Goal: Information Seeking & Learning: Compare options

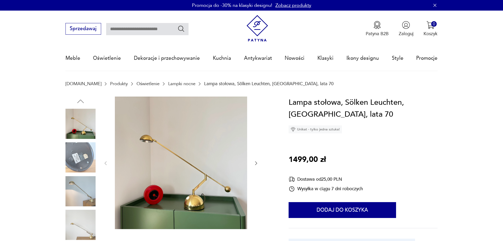
click at [81, 159] on img at bounding box center [80, 157] width 30 height 30
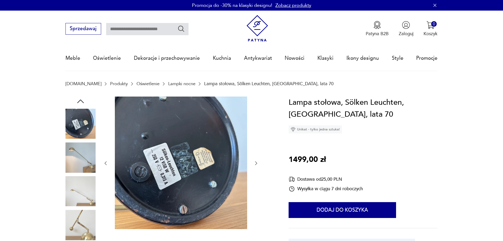
click at [81, 172] on img at bounding box center [80, 157] width 30 height 30
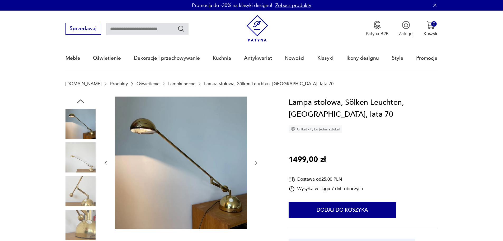
click at [81, 188] on img at bounding box center [80, 191] width 30 height 30
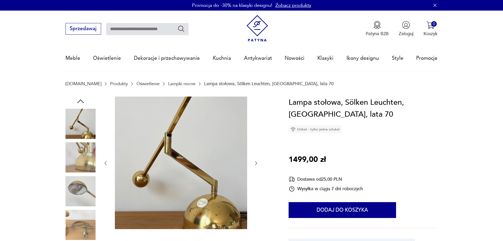
click at [82, 200] on img at bounding box center [80, 191] width 30 height 30
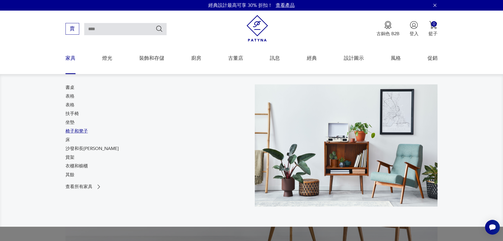
click at [74, 129] on font "椅子和凳子" at bounding box center [76, 131] width 22 height 6
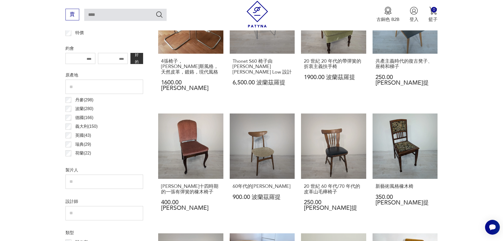
scroll to position [257, 0]
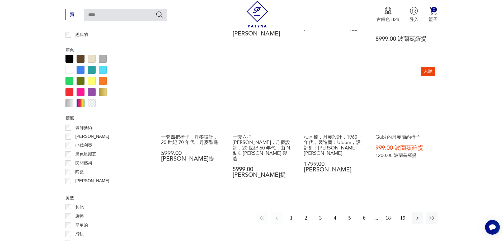
scroll to position [614, 0]
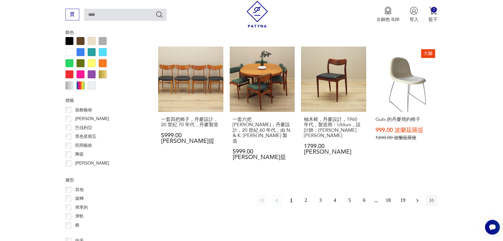
click at [414, 194] on button "button" at bounding box center [417, 199] width 11 height 11
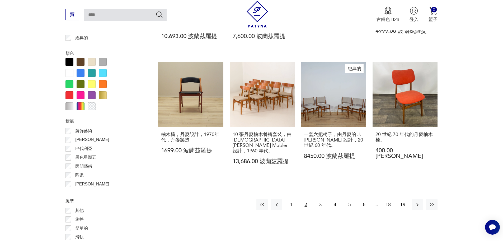
scroll to position [589, 0]
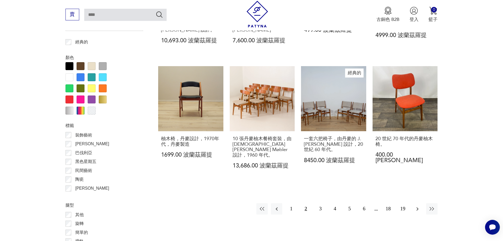
click at [414, 205] on icon "button" at bounding box center [417, 208] width 6 height 6
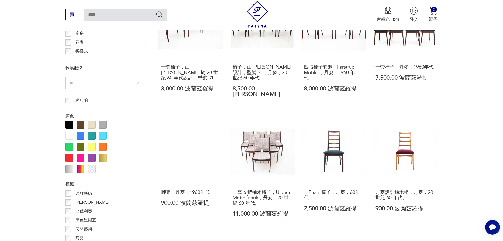
scroll to position [549, 0]
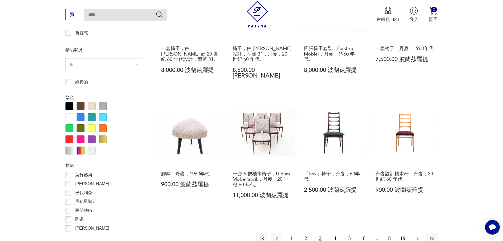
click at [418, 235] on icon "button" at bounding box center [417, 238] width 6 height 6
click at [421, 232] on button "button" at bounding box center [417, 237] width 11 height 11
click at [417, 235] on icon "button" at bounding box center [417, 238] width 6 height 6
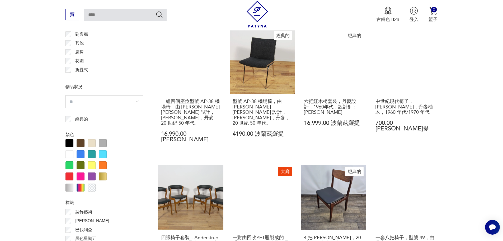
scroll to position [631, 0]
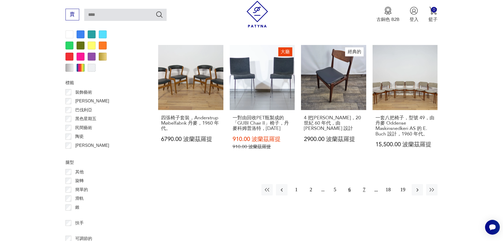
click at [362, 184] on button "7" at bounding box center [363, 189] width 11 height 11
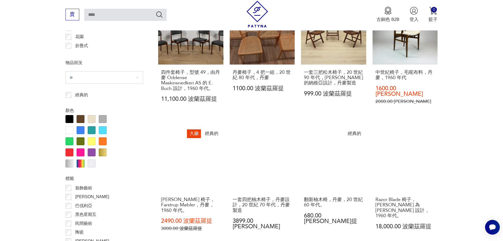
scroll to position [539, 0]
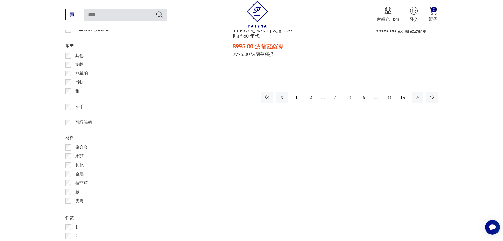
scroll to position [743, 0]
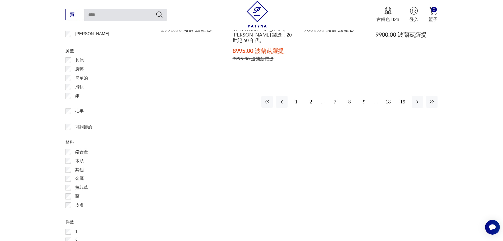
click at [365, 99] on font "9" at bounding box center [364, 102] width 3 height 6
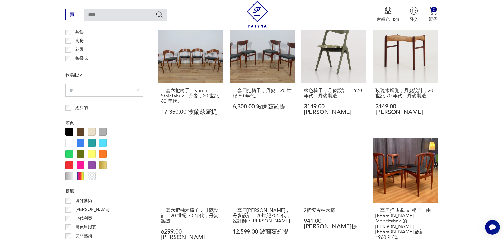
scroll to position [590, 0]
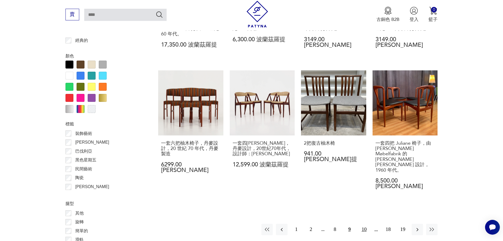
click at [365, 226] on font "10" at bounding box center [364, 229] width 5 height 6
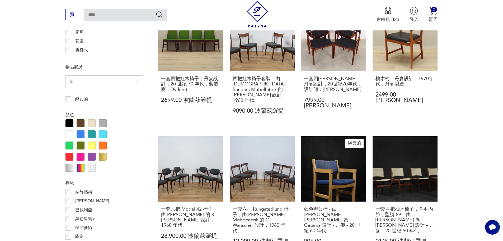
scroll to position [583, 0]
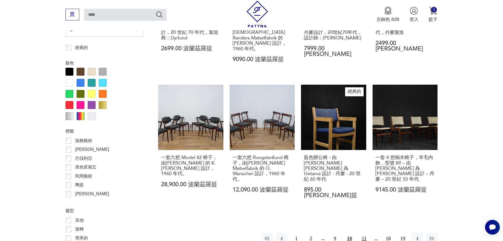
click at [365, 235] on font "11" at bounding box center [364, 238] width 5 height 6
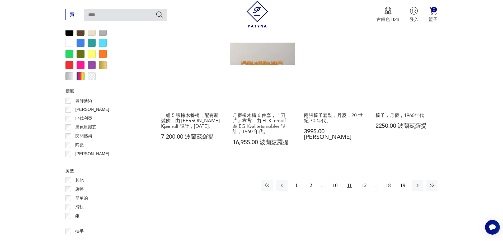
scroll to position [607, 0]
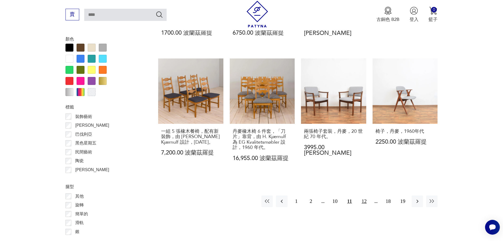
click at [362, 198] on font "12" at bounding box center [364, 201] width 5 height 6
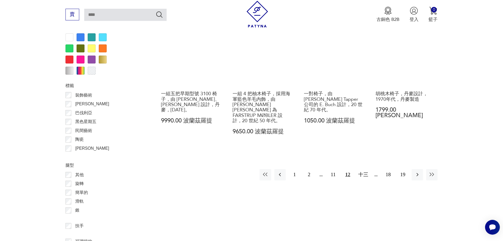
scroll to position [630, 0]
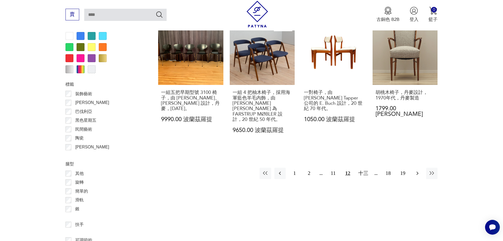
click at [416, 170] on icon "button" at bounding box center [417, 173] width 6 height 6
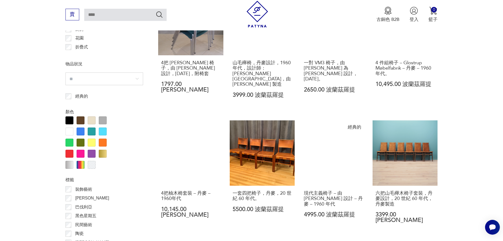
scroll to position [606, 0]
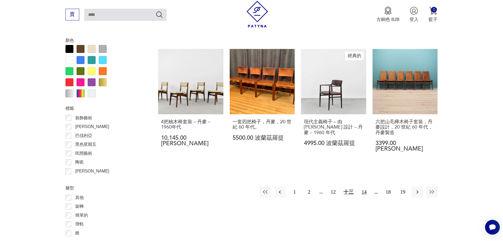
click at [367, 188] on font "14" at bounding box center [364, 191] width 5 height 7
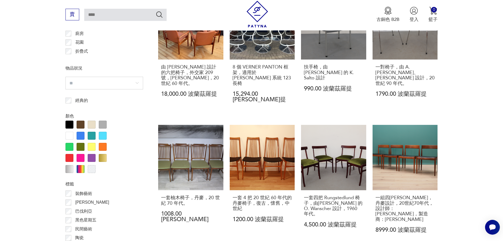
scroll to position [556, 0]
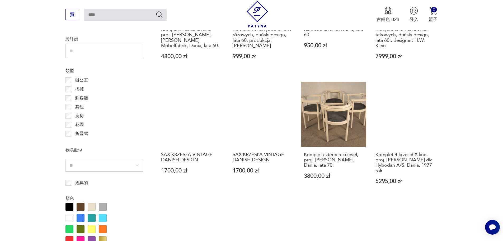
scroll to position [157, 0]
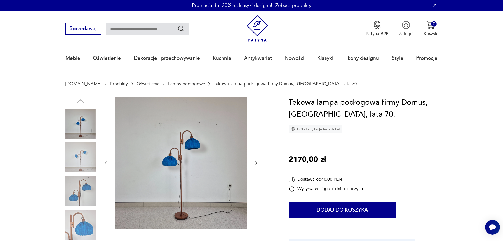
click at [87, 195] on img at bounding box center [80, 191] width 30 height 30
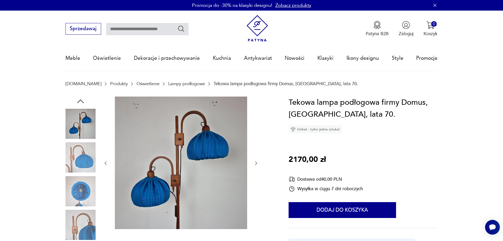
click at [80, 202] on img at bounding box center [80, 191] width 30 height 30
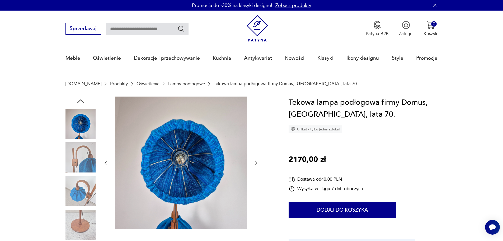
click at [79, 215] on img at bounding box center [80, 224] width 30 height 30
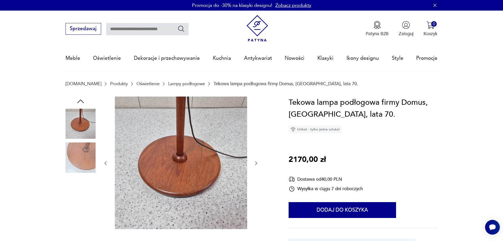
click at [80, 219] on img at bounding box center [80, 224] width 30 height 30
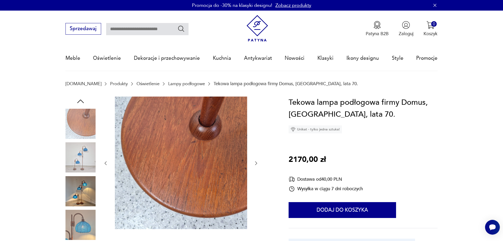
click at [75, 162] on img at bounding box center [80, 157] width 30 height 30
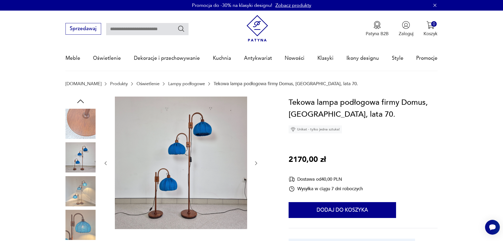
click at [82, 196] on img at bounding box center [80, 191] width 30 height 30
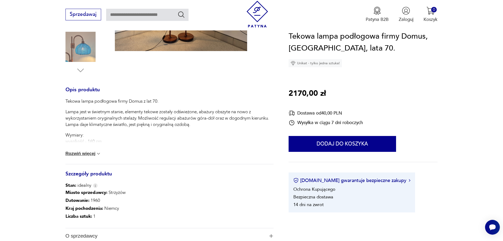
scroll to position [182, 0]
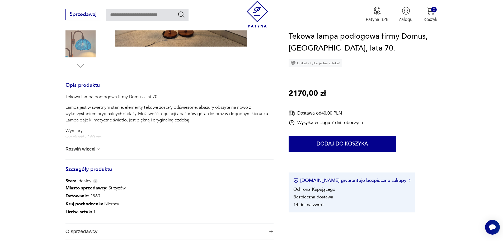
click at [73, 150] on button "Rozwiń więcej" at bounding box center [83, 148] width 36 height 5
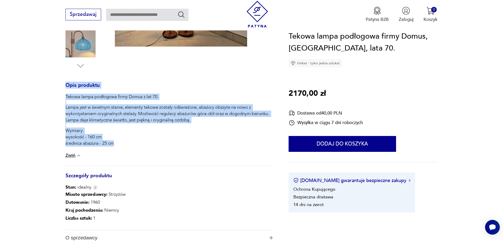
drag, startPoint x: 130, startPoint y: 151, endPoint x: 43, endPoint y: 89, distance: 106.3
click at [43, 89] on section "Opis produktu Tekowa lampa podłogowa firmy Domus z lat 70. Lampa jest w świetny…" at bounding box center [251, 95] width 503 height 362
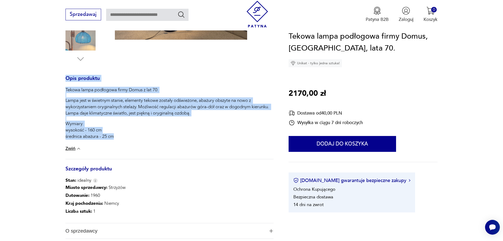
scroll to position [205, 0]
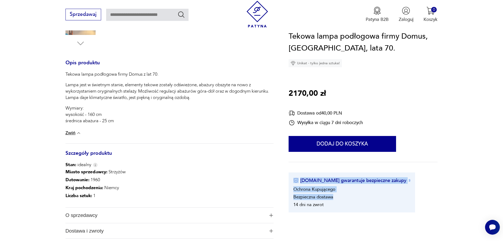
drag, startPoint x: 334, startPoint y: 204, endPoint x: 290, endPoint y: 177, distance: 51.9
click at [290, 177] on div "Patyna.pl gwarantuje bezpieczne zakupy Ochrona Kupującego Bezpieczna dostawa 14…" at bounding box center [352, 192] width 126 height 40
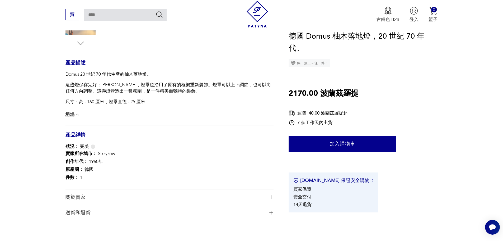
click at [133, 199] on span "關於賣家" at bounding box center [164, 196] width 199 height 15
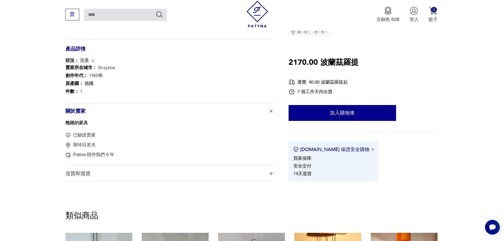
scroll to position [280, 0]
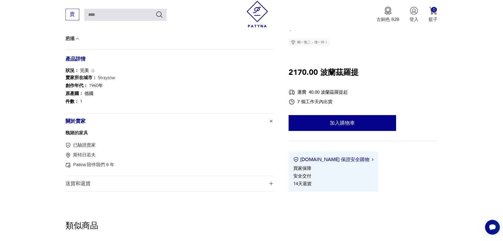
click at [76, 186] on font "送貨和退貨" at bounding box center [77, 183] width 25 height 6
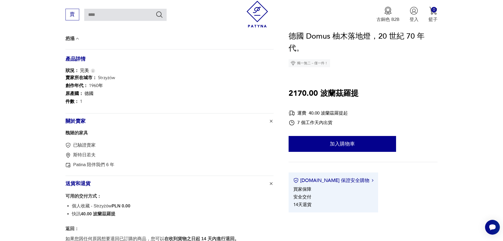
click at [76, 186] on font "送貨和退貨" at bounding box center [77, 183] width 25 height 6
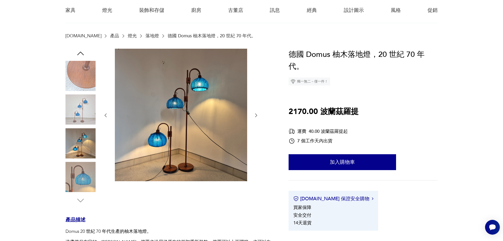
scroll to position [46, 0]
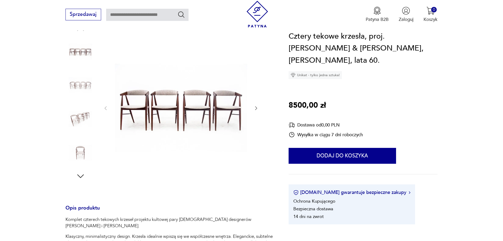
scroll to position [58, 0]
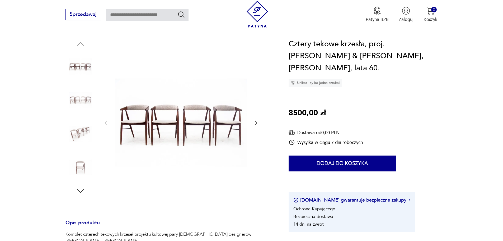
click at [71, 138] on img at bounding box center [80, 134] width 30 height 30
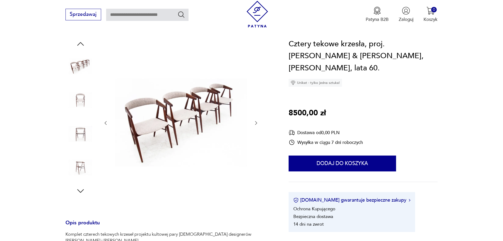
scroll to position [0, 0]
click at [81, 138] on img at bounding box center [80, 134] width 30 height 30
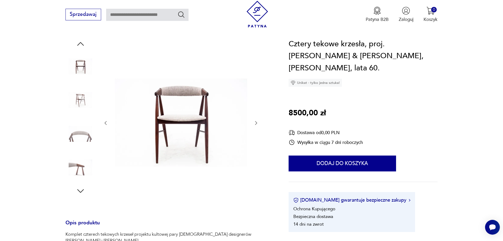
click at [80, 146] on img at bounding box center [80, 134] width 30 height 30
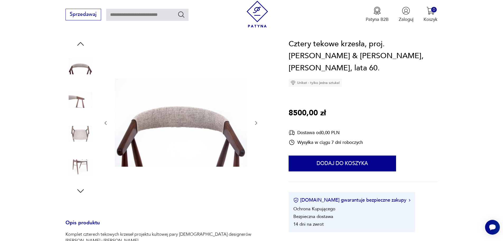
click at [82, 140] on img at bounding box center [80, 134] width 30 height 30
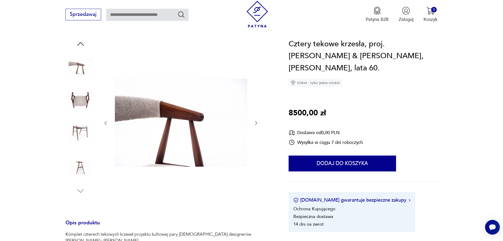
click at [80, 127] on img at bounding box center [80, 134] width 30 height 30
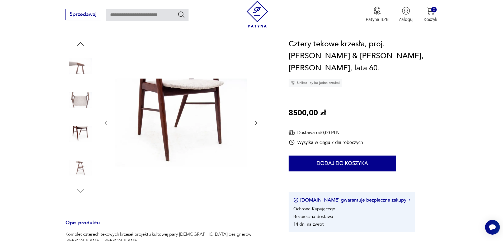
click at [81, 148] on img at bounding box center [80, 134] width 30 height 30
click at [80, 158] on img at bounding box center [80, 167] width 30 height 30
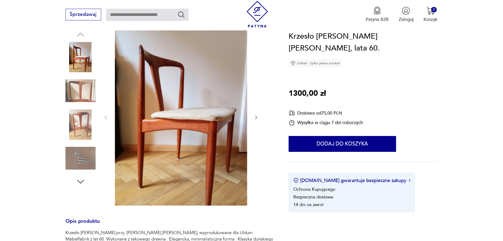
scroll to position [90, 0]
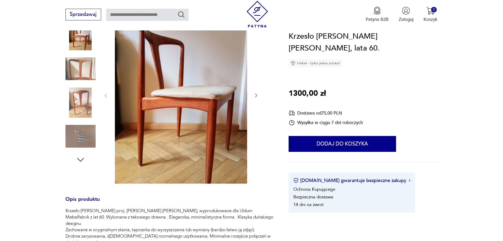
click at [89, 136] on img at bounding box center [80, 136] width 30 height 30
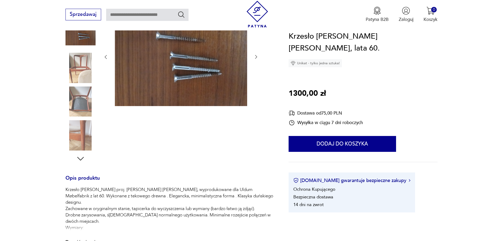
scroll to position [0, 0]
click at [84, 98] on img at bounding box center [80, 101] width 30 height 30
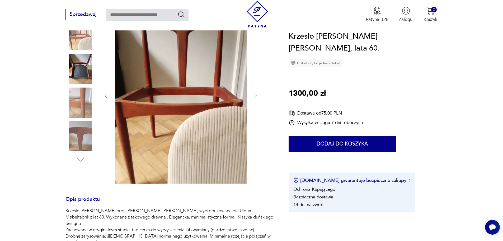
click at [82, 111] on img at bounding box center [80, 102] width 30 height 30
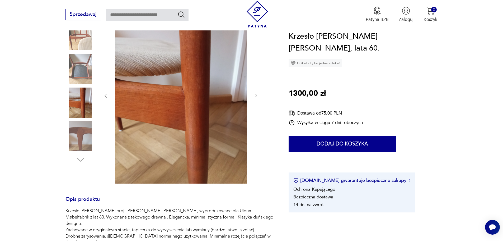
click at [82, 139] on img at bounding box center [80, 136] width 30 height 30
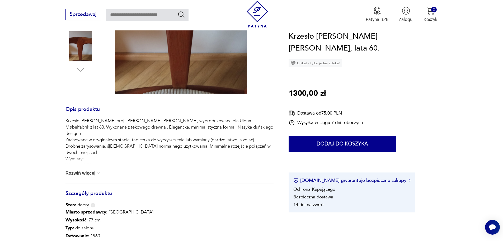
scroll to position [234, 0]
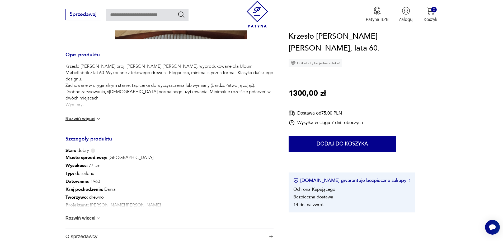
click at [88, 121] on button "Rozwiń więcej" at bounding box center [83, 118] width 36 height 5
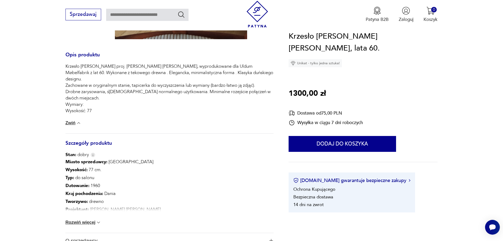
click at [130, 211] on p "Projektant : Johannes Andersen" at bounding box center [155, 209] width 180 height 8
click at [97, 221] on img at bounding box center [98, 221] width 5 height 5
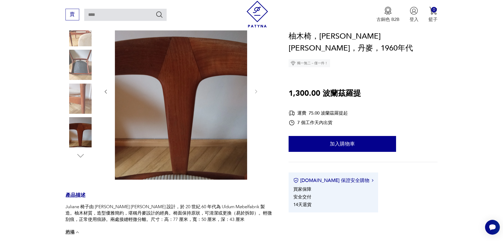
scroll to position [55, 0]
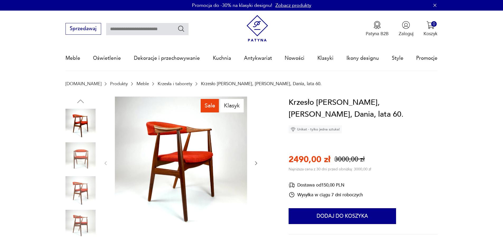
click at [78, 196] on img at bounding box center [80, 191] width 30 height 30
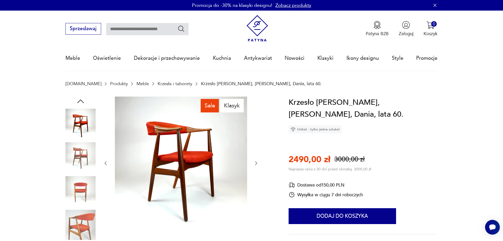
click at [84, 212] on img at bounding box center [80, 224] width 30 height 30
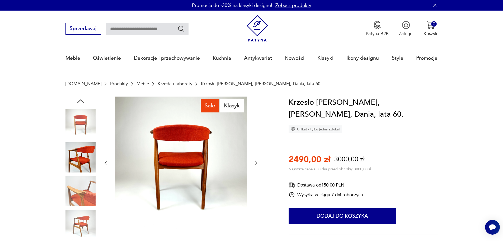
click at [89, 225] on img at bounding box center [80, 224] width 30 height 30
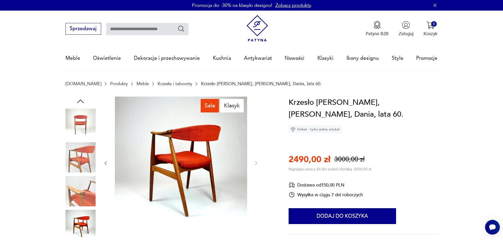
click at [82, 181] on img at bounding box center [80, 191] width 30 height 30
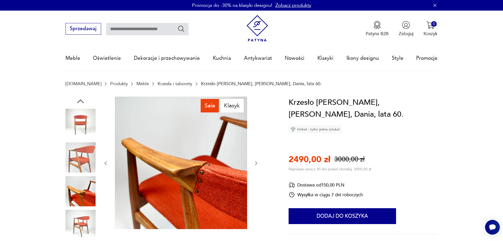
click at [88, 132] on img at bounding box center [80, 124] width 30 height 30
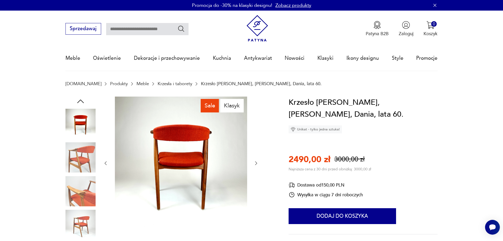
click at [88, 168] on img at bounding box center [80, 157] width 30 height 30
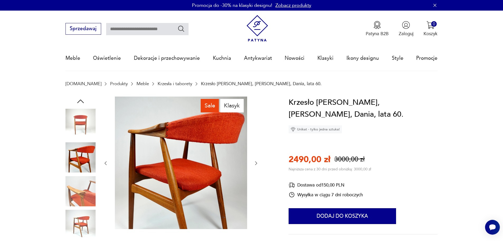
click at [90, 186] on img at bounding box center [80, 191] width 30 height 30
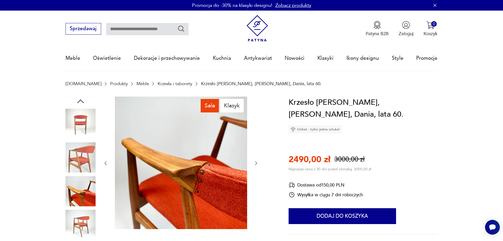
click at [88, 212] on img at bounding box center [80, 224] width 30 height 30
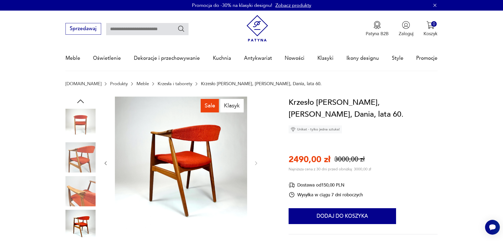
click at [87, 220] on img at bounding box center [80, 224] width 30 height 30
click at [88, 226] on img at bounding box center [80, 224] width 30 height 30
click at [87, 198] on img at bounding box center [80, 191] width 30 height 30
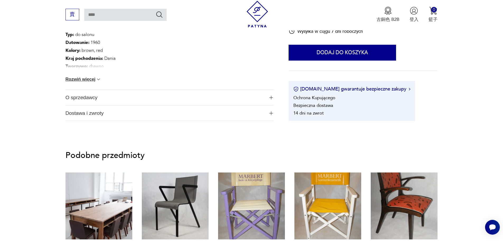
scroll to position [353, 0]
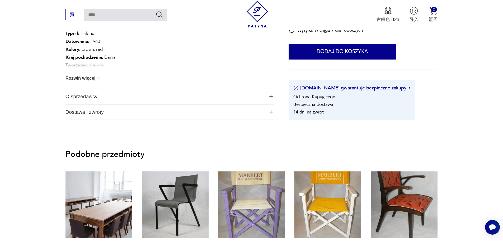
click at [88, 76] on div "身高 ： 73 顏色： 棕色、紅色 Typ : do salonu Datowanie : 1960 Kolory : brown, red Kraj poc…" at bounding box center [169, 51] width 208 height 75
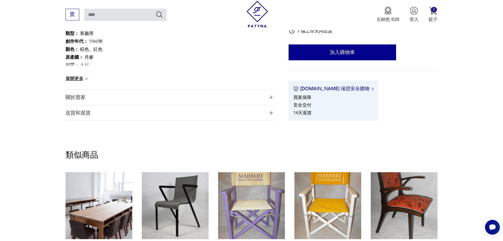
click at [82, 79] on font "展開更多" at bounding box center [74, 78] width 18 height 5
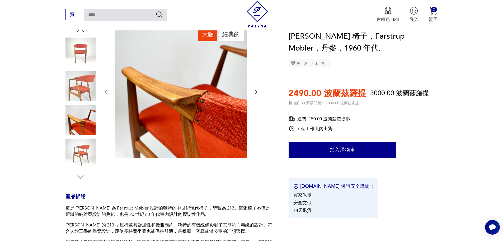
scroll to position [50, 0]
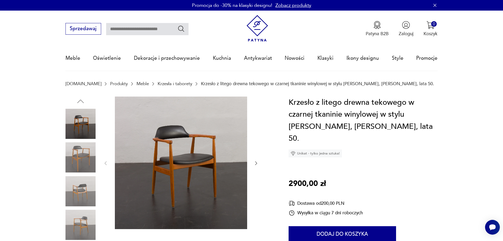
click at [85, 219] on img at bounding box center [80, 224] width 30 height 30
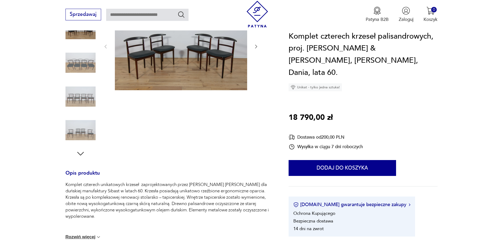
drag, startPoint x: 507, startPoint y: 34, endPoint x: 505, endPoint y: 46, distance: 12.3
click at [77, 124] on img at bounding box center [80, 130] width 30 height 30
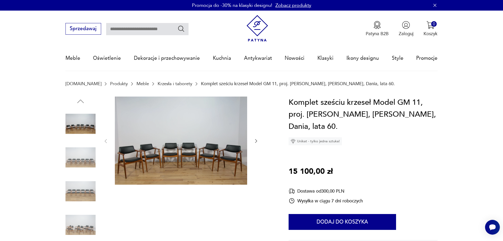
click at [75, 164] on img at bounding box center [80, 157] width 30 height 30
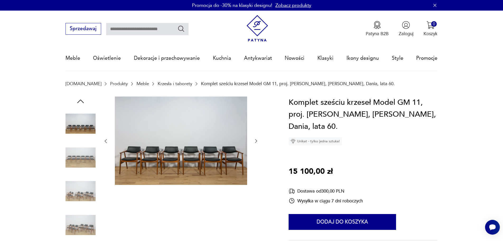
click at [83, 181] on img at bounding box center [80, 191] width 30 height 30
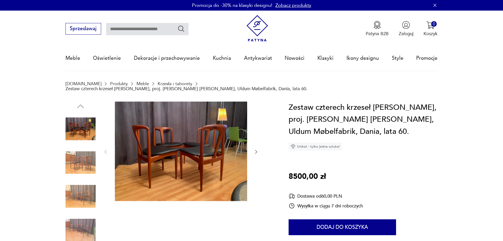
click at [82, 193] on img at bounding box center [80, 196] width 30 height 30
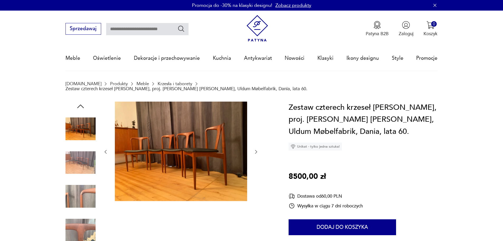
click at [80, 208] on div at bounding box center [80, 180] width 30 height 132
click at [73, 207] on div at bounding box center [80, 180] width 30 height 132
click at [72, 219] on img at bounding box center [80, 229] width 30 height 30
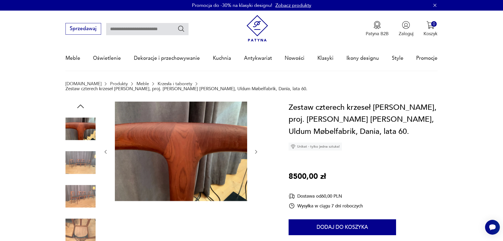
click at [71, 181] on img at bounding box center [80, 196] width 30 height 30
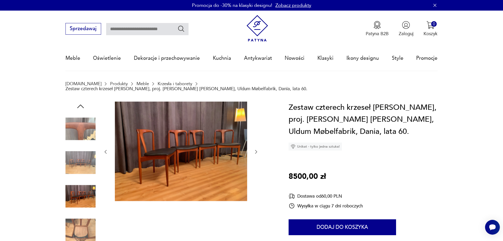
click at [76, 154] on img at bounding box center [80, 162] width 30 height 30
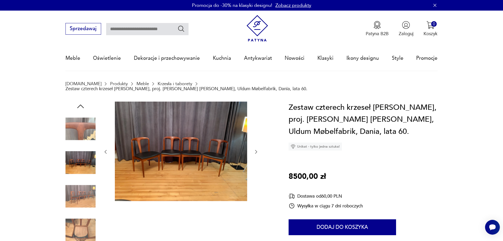
click at [79, 120] on img at bounding box center [80, 129] width 30 height 30
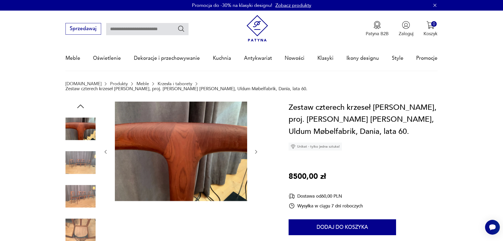
click at [83, 154] on img at bounding box center [80, 162] width 30 height 30
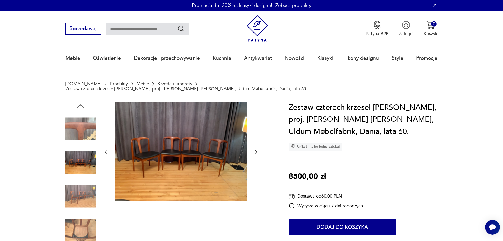
click at [85, 181] on img at bounding box center [80, 196] width 30 height 30
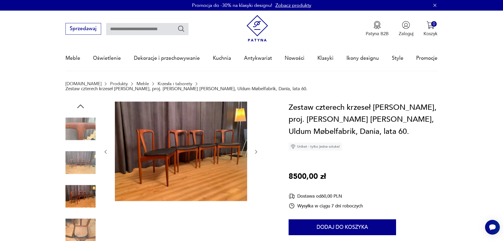
click at [84, 202] on img at bounding box center [80, 196] width 30 height 30
click at [85, 215] on img at bounding box center [80, 229] width 30 height 30
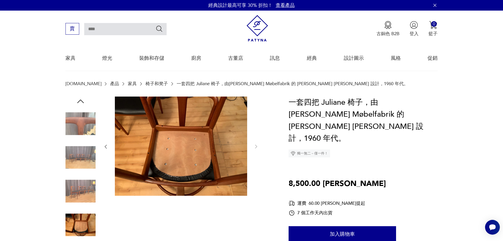
click at [84, 125] on img at bounding box center [80, 124] width 30 height 30
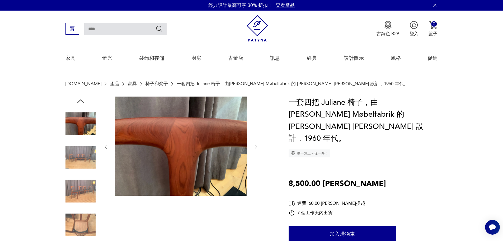
click at [83, 150] on img at bounding box center [80, 157] width 30 height 30
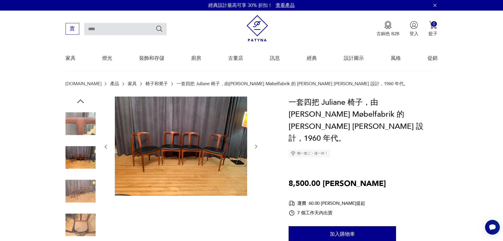
click at [85, 181] on img at bounding box center [80, 191] width 30 height 30
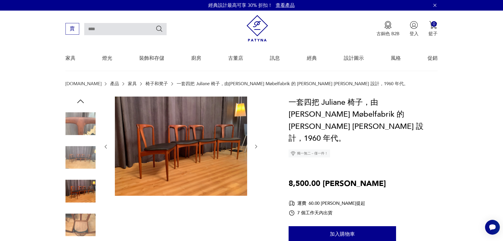
click at [83, 210] on img at bounding box center [80, 224] width 30 height 30
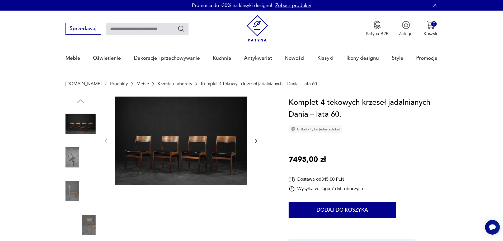
click at [72, 165] on img at bounding box center [80, 157] width 30 height 30
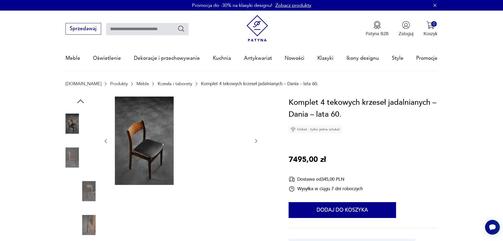
click at [94, 194] on img at bounding box center [80, 191] width 30 height 30
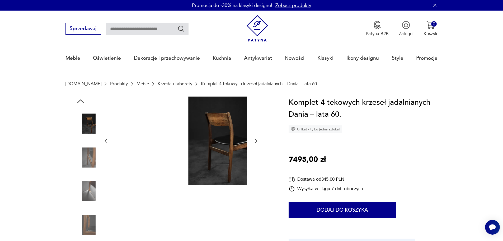
click at [91, 208] on div at bounding box center [80, 175] width 30 height 132
click at [94, 221] on img at bounding box center [80, 224] width 30 height 30
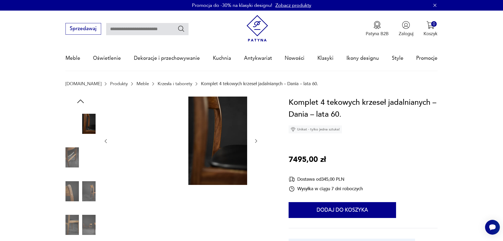
click at [79, 189] on img at bounding box center [80, 191] width 30 height 30
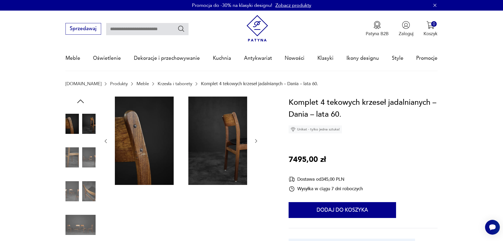
click at [73, 160] on img at bounding box center [80, 157] width 30 height 30
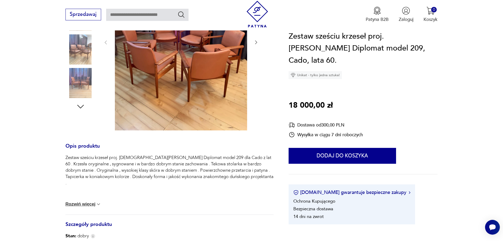
click at [79, 105] on icon "button" at bounding box center [81, 107] width 10 height 10
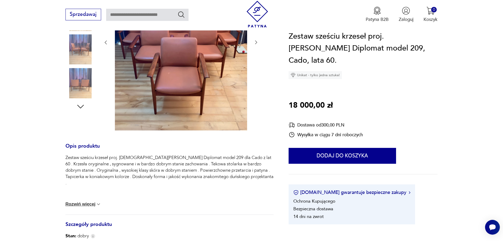
click at [81, 87] on img at bounding box center [80, 83] width 30 height 30
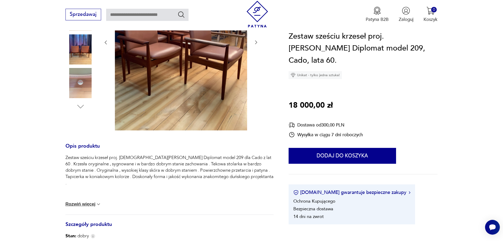
click at [87, 56] on img at bounding box center [80, 49] width 30 height 30
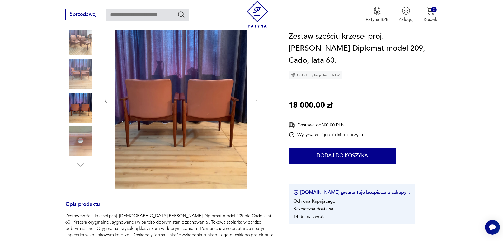
scroll to position [29, 0]
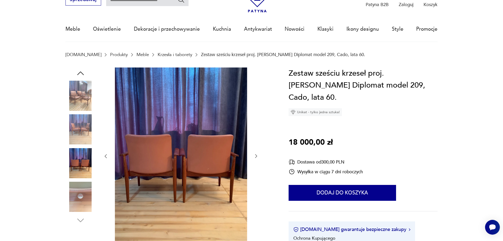
click at [81, 100] on img at bounding box center [80, 96] width 30 height 30
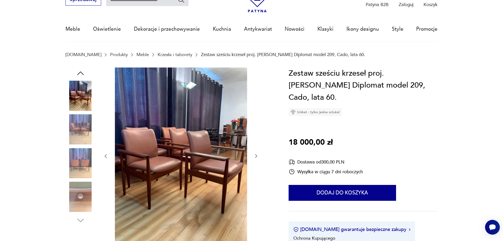
click at [139, 156] on img at bounding box center [181, 155] width 132 height 176
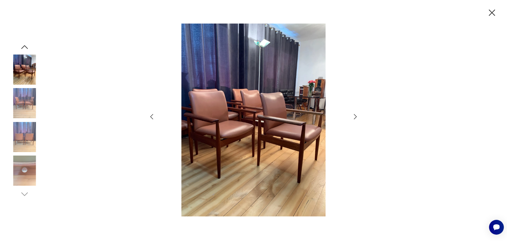
click at [26, 109] on img at bounding box center [25, 103] width 30 height 30
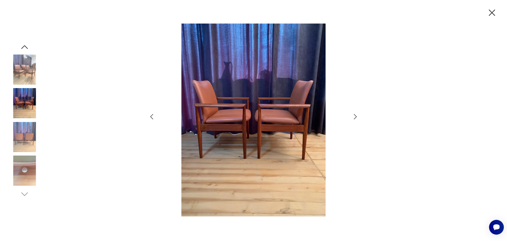
click at [18, 140] on img at bounding box center [25, 137] width 30 height 30
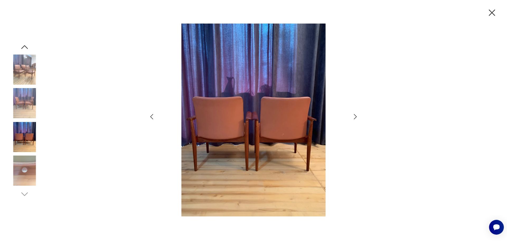
click at [21, 168] on img at bounding box center [25, 170] width 30 height 30
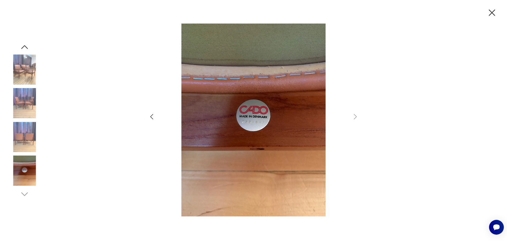
click at [22, 110] on img at bounding box center [25, 103] width 30 height 30
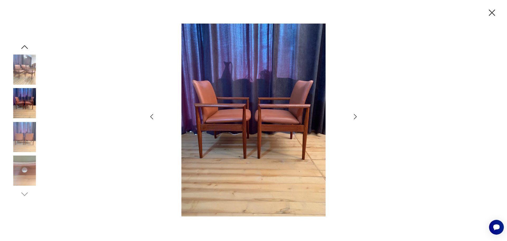
click at [23, 64] on img at bounding box center [25, 69] width 30 height 30
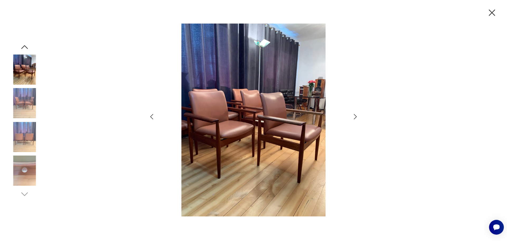
click at [494, 11] on icon "button" at bounding box center [491, 12] width 11 height 11
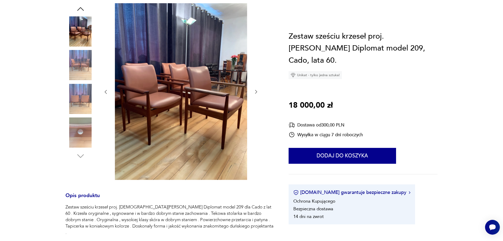
scroll to position [0, 0]
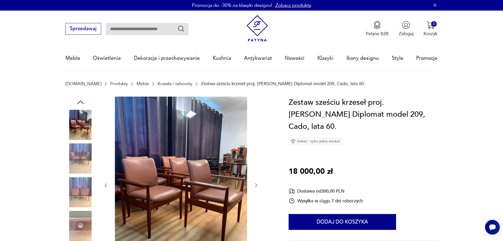
click at [81, 118] on img at bounding box center [80, 125] width 30 height 30
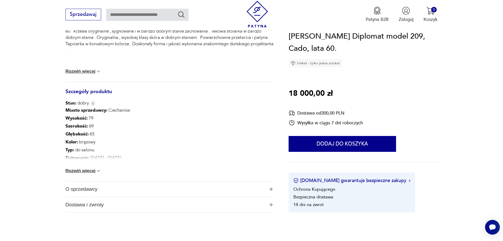
scroll to position [233, 0]
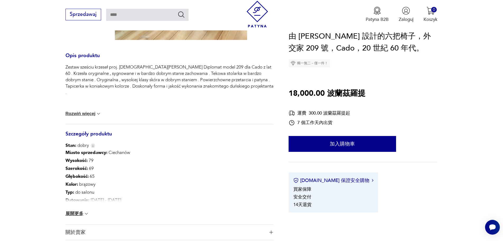
click at [85, 213] on img at bounding box center [86, 213] width 5 height 5
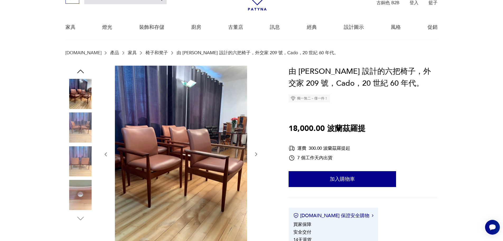
scroll to position [19, 0]
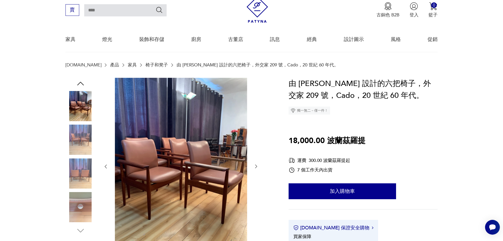
click at [82, 105] on img at bounding box center [80, 106] width 30 height 30
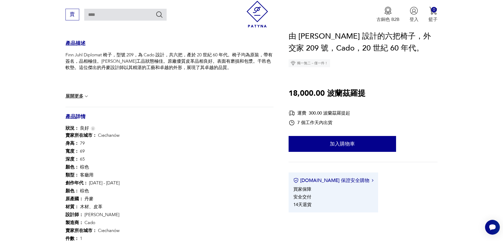
scroll to position [252, 0]
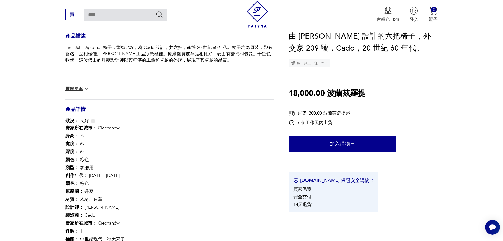
click at [79, 86] on font "展開更多" at bounding box center [74, 89] width 18 height 6
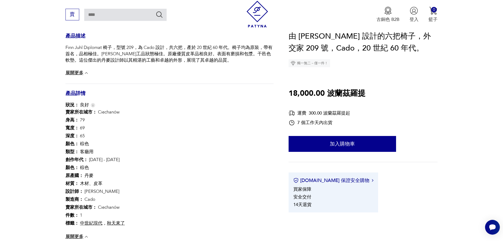
click at [79, 75] on font "展開更多" at bounding box center [74, 72] width 18 height 5
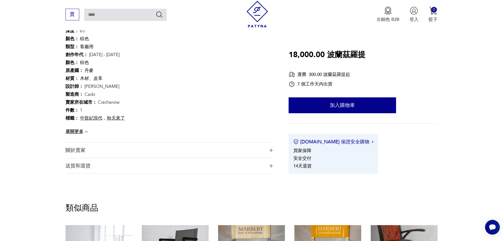
scroll to position [357, 0]
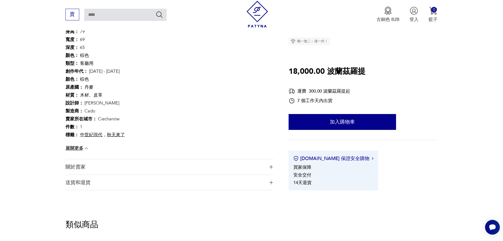
click at [124, 170] on span "關於賣家" at bounding box center [164, 166] width 199 height 15
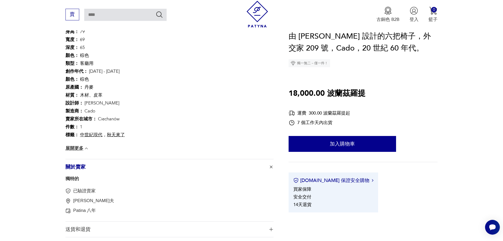
click at [74, 148] on font "展開更多" at bounding box center [74, 148] width 18 height 5
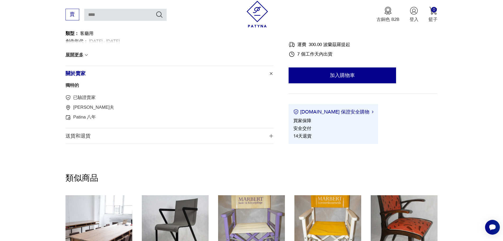
scroll to position [321, 0]
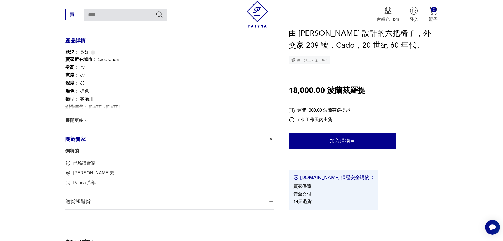
click at [72, 139] on font "關於賣家" at bounding box center [75, 139] width 20 height 6
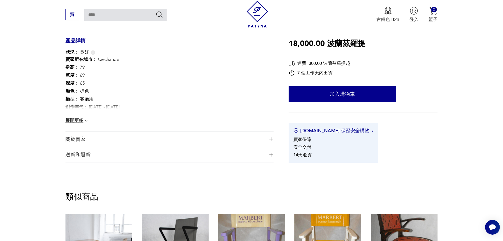
click at [72, 139] on font "關於賣家" at bounding box center [75, 139] width 20 height 6
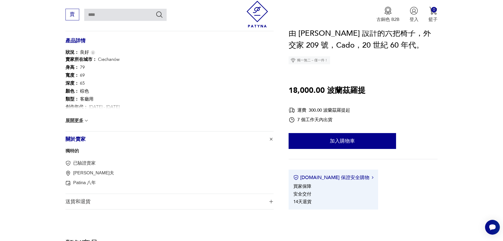
click at [75, 153] on font "獨特的" at bounding box center [71, 150] width 13 height 5
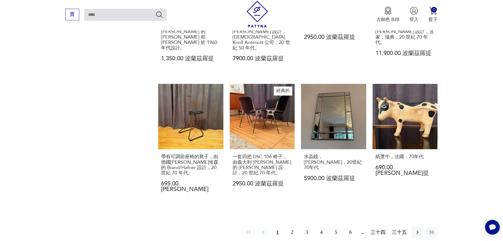
scroll to position [560, 0]
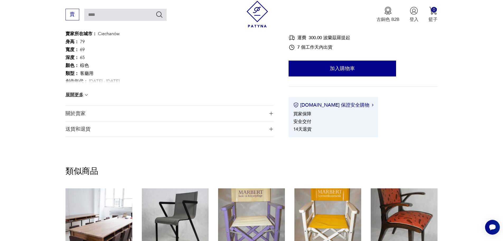
scroll to position [154, 0]
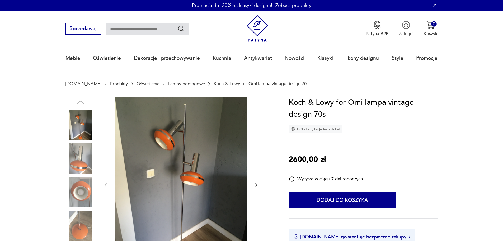
click at [80, 198] on img at bounding box center [80, 192] width 30 height 30
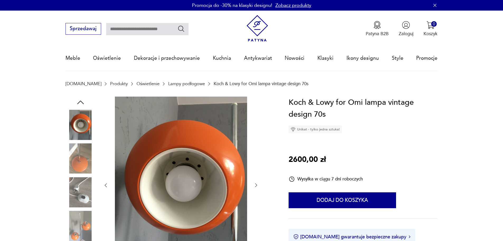
click at [73, 140] on div at bounding box center [80, 125] width 30 height 31
click at [72, 119] on img at bounding box center [80, 125] width 30 height 30
click at [78, 130] on img at bounding box center [80, 125] width 30 height 30
click at [81, 171] on img at bounding box center [80, 158] width 30 height 30
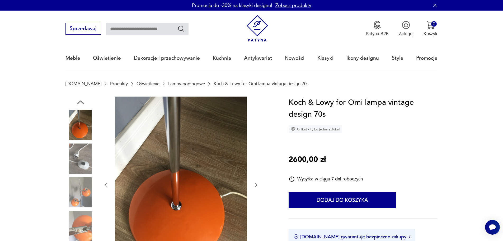
click at [83, 198] on img at bounding box center [80, 192] width 30 height 30
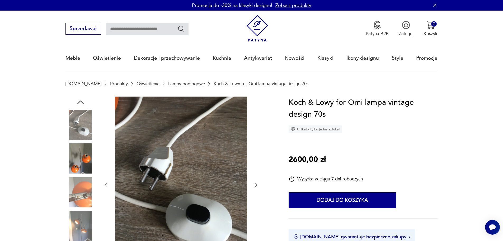
click at [84, 209] on div at bounding box center [80, 176] width 30 height 132
click at [89, 226] on img at bounding box center [80, 225] width 30 height 30
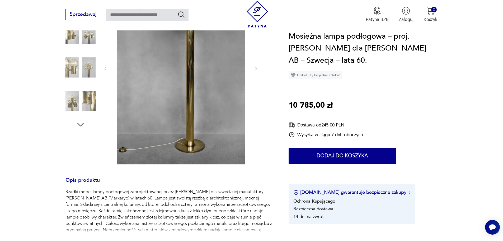
scroll to position [147, 0]
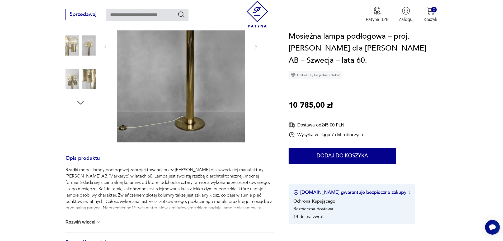
click at [82, 107] on div at bounding box center [80, 29] width 30 height 158
click at [81, 100] on icon "button" at bounding box center [81, 103] width 10 height 10
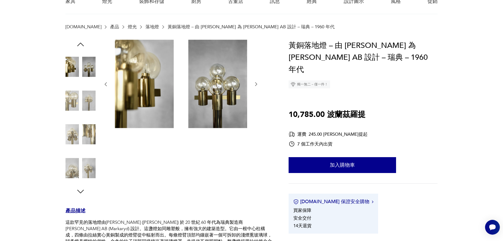
scroll to position [15, 0]
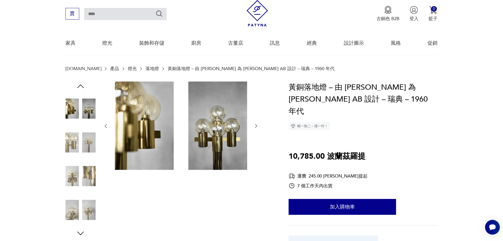
click at [70, 146] on img at bounding box center [80, 142] width 30 height 30
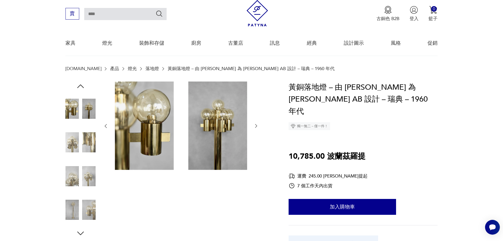
click at [77, 211] on img at bounding box center [80, 209] width 30 height 30
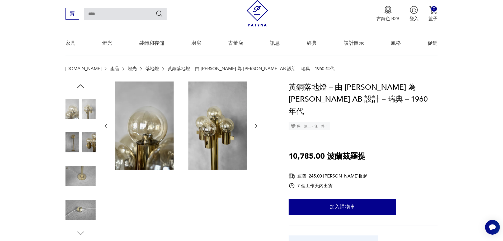
click at [90, 206] on img at bounding box center [80, 209] width 30 height 30
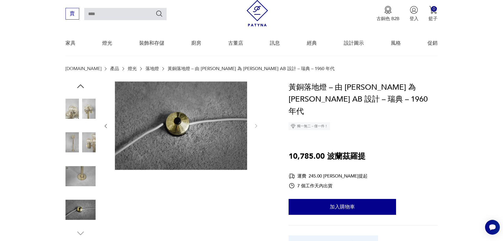
click at [72, 152] on img at bounding box center [80, 142] width 30 height 30
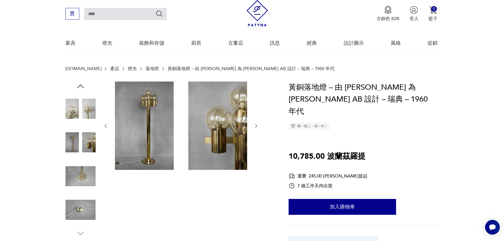
click at [86, 136] on img at bounding box center [80, 142] width 30 height 30
click at [72, 110] on img at bounding box center [80, 108] width 30 height 30
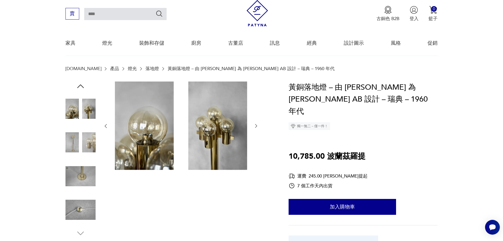
click at [78, 214] on img at bounding box center [80, 209] width 30 height 30
